Goal: Information Seeking & Learning: Learn about a topic

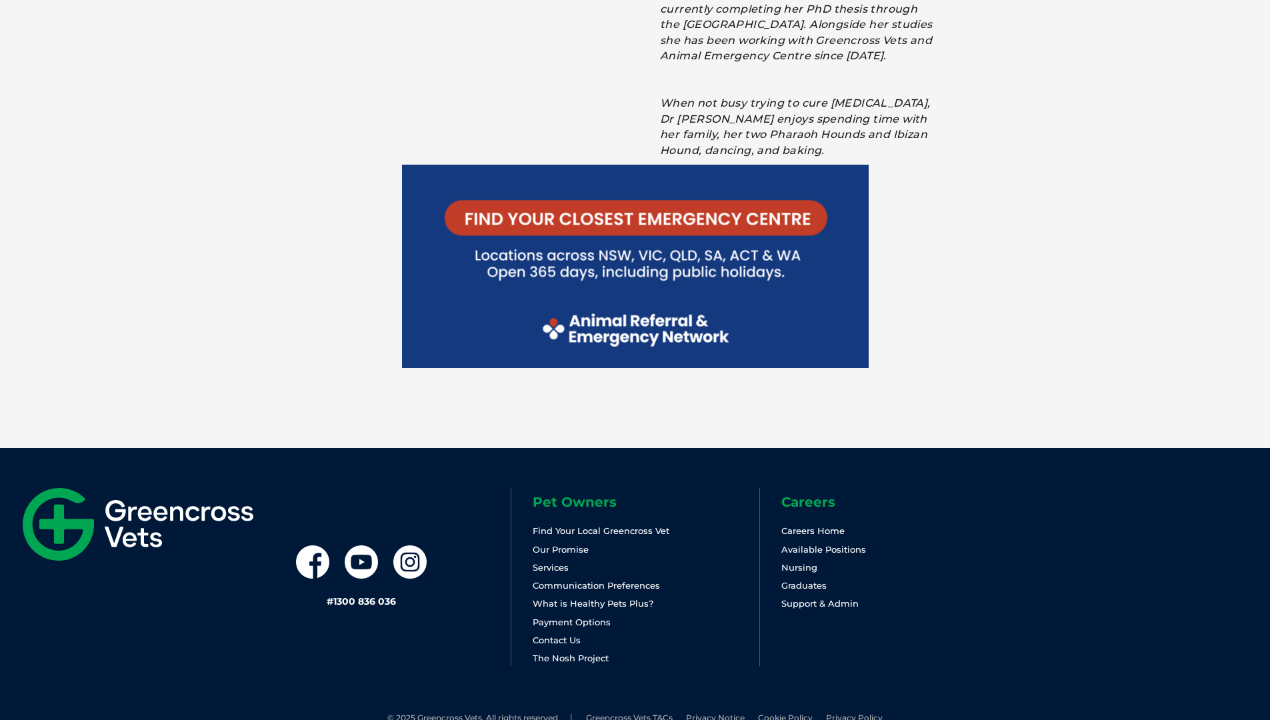
scroll to position [2828, 0]
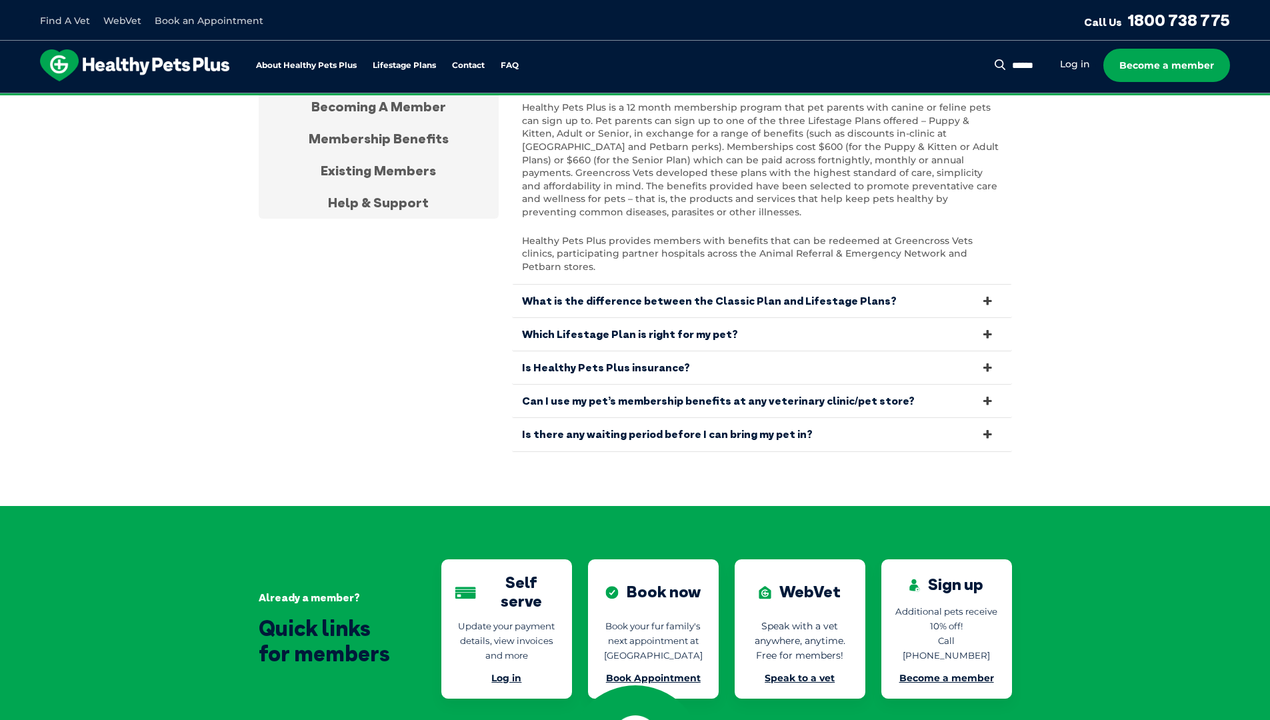
scroll to position [2846, 0]
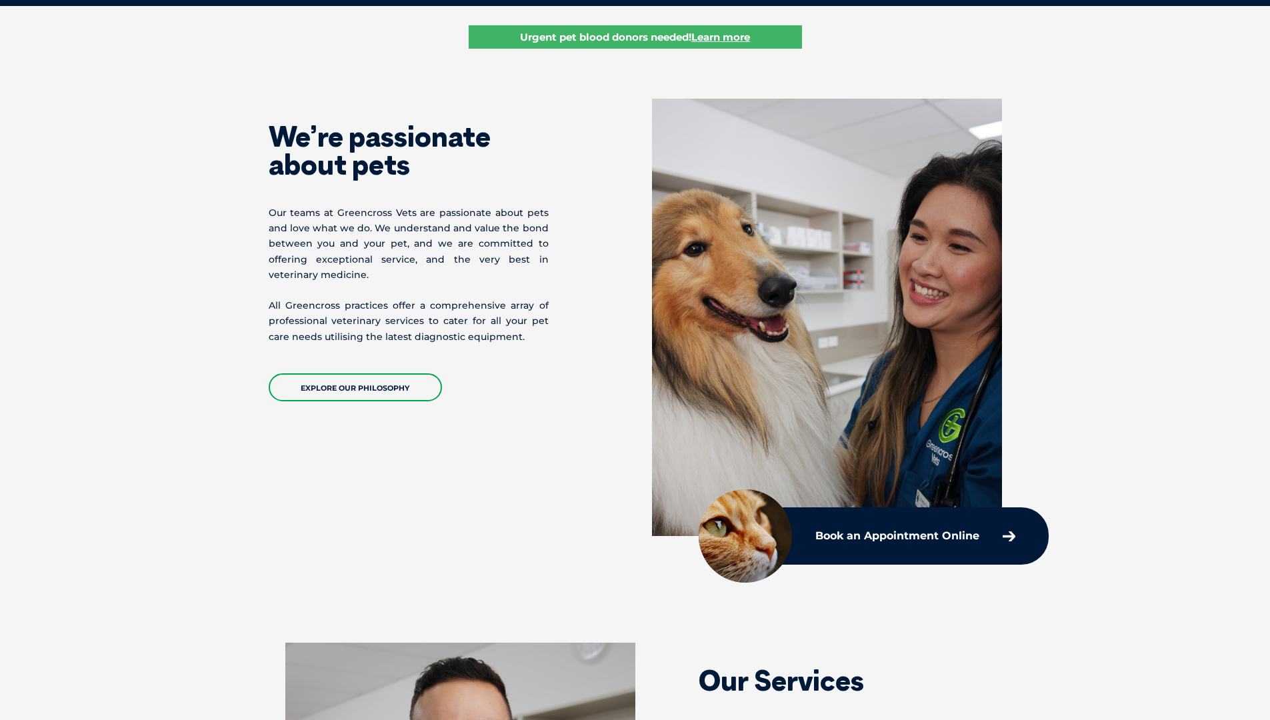
scroll to position [630, 0]
